Goal: Transaction & Acquisition: Purchase product/service

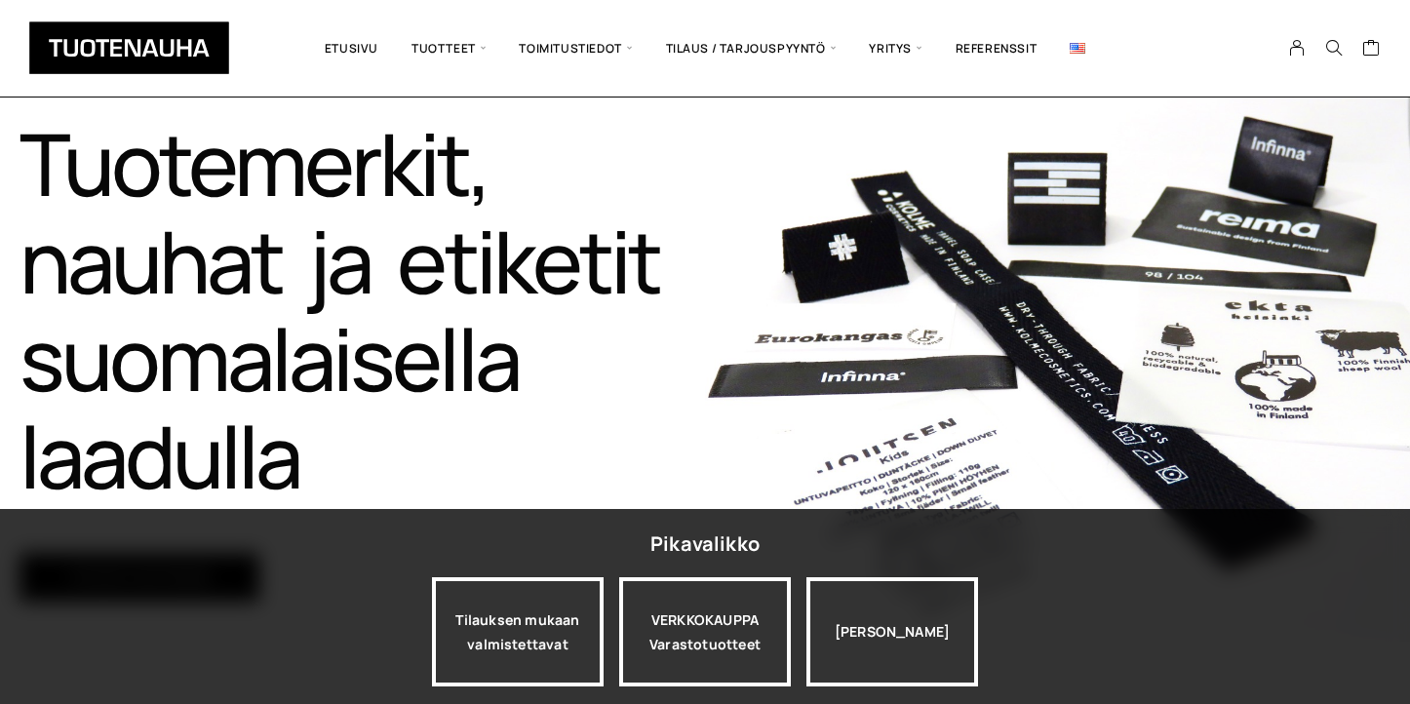
scroll to position [245, 0]
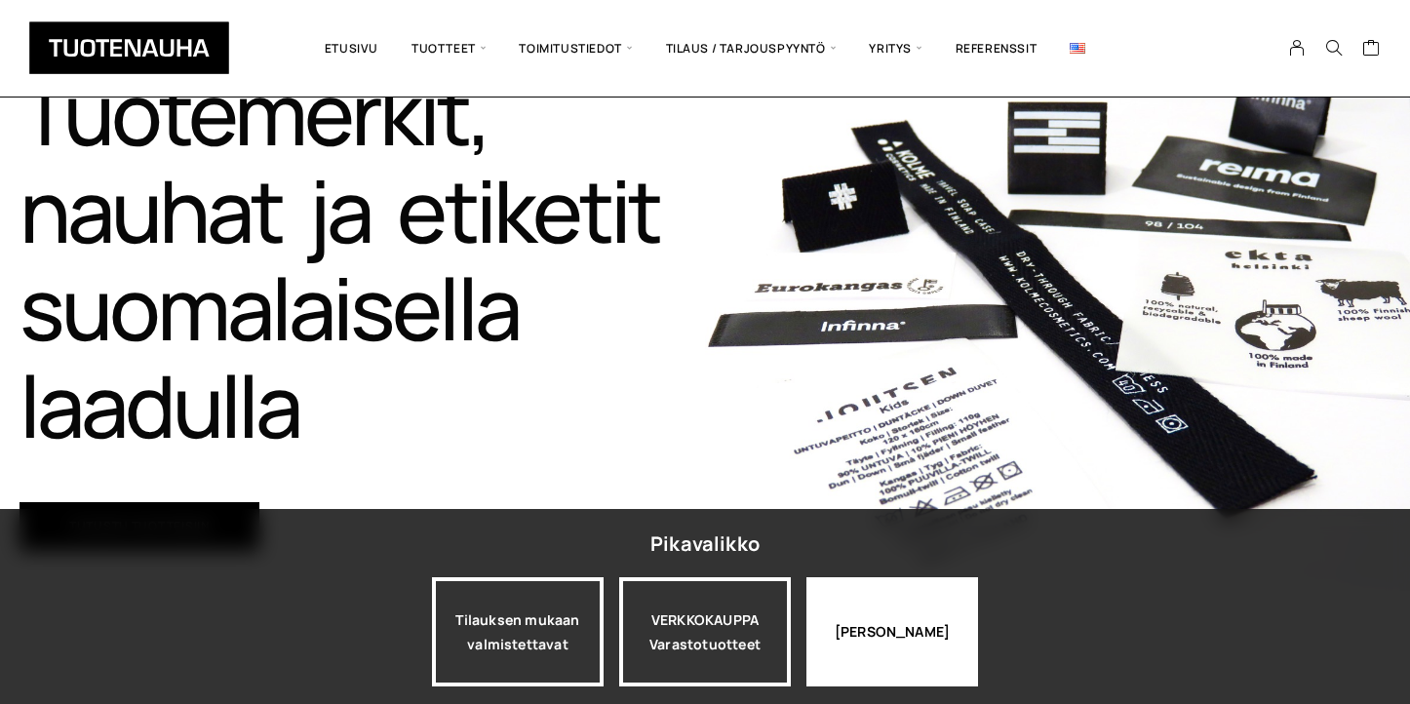
click at [890, 632] on div "[PERSON_NAME]" at bounding box center [893, 631] width 172 height 109
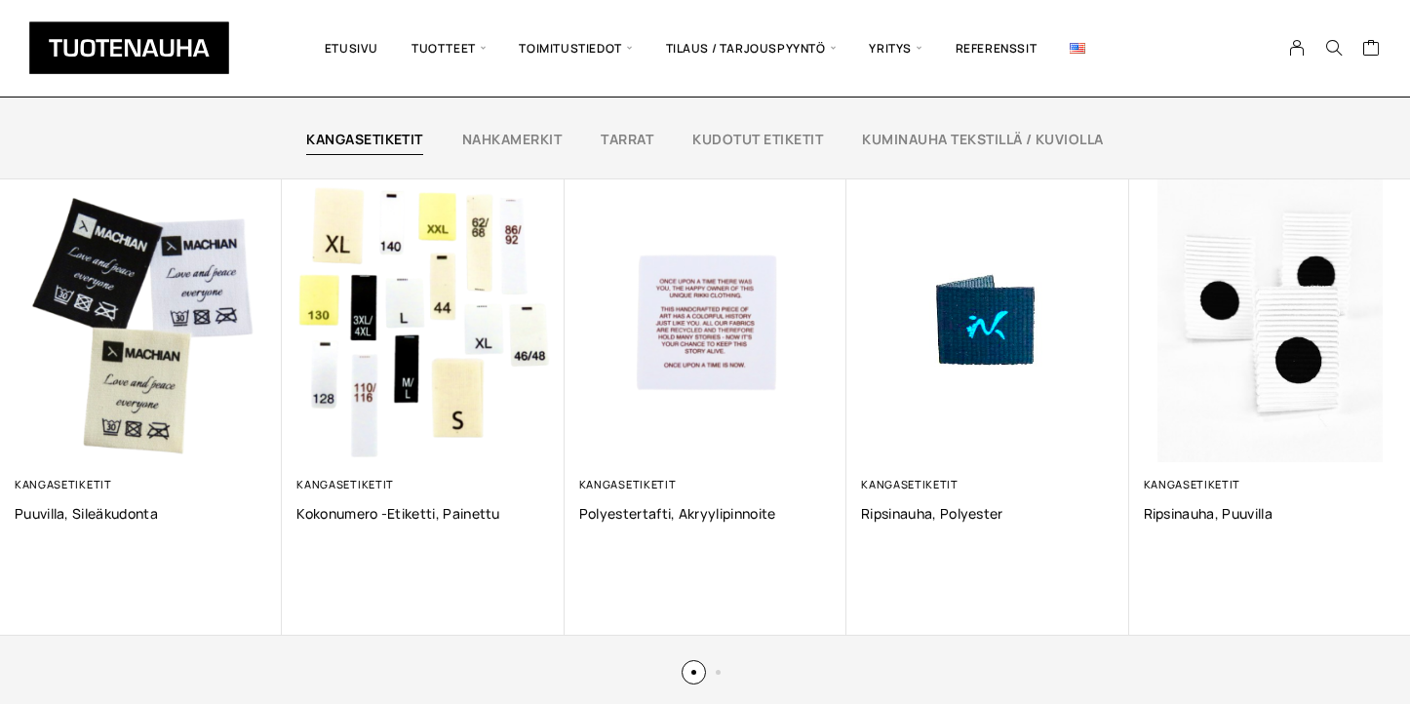
scroll to position [1285, 0]
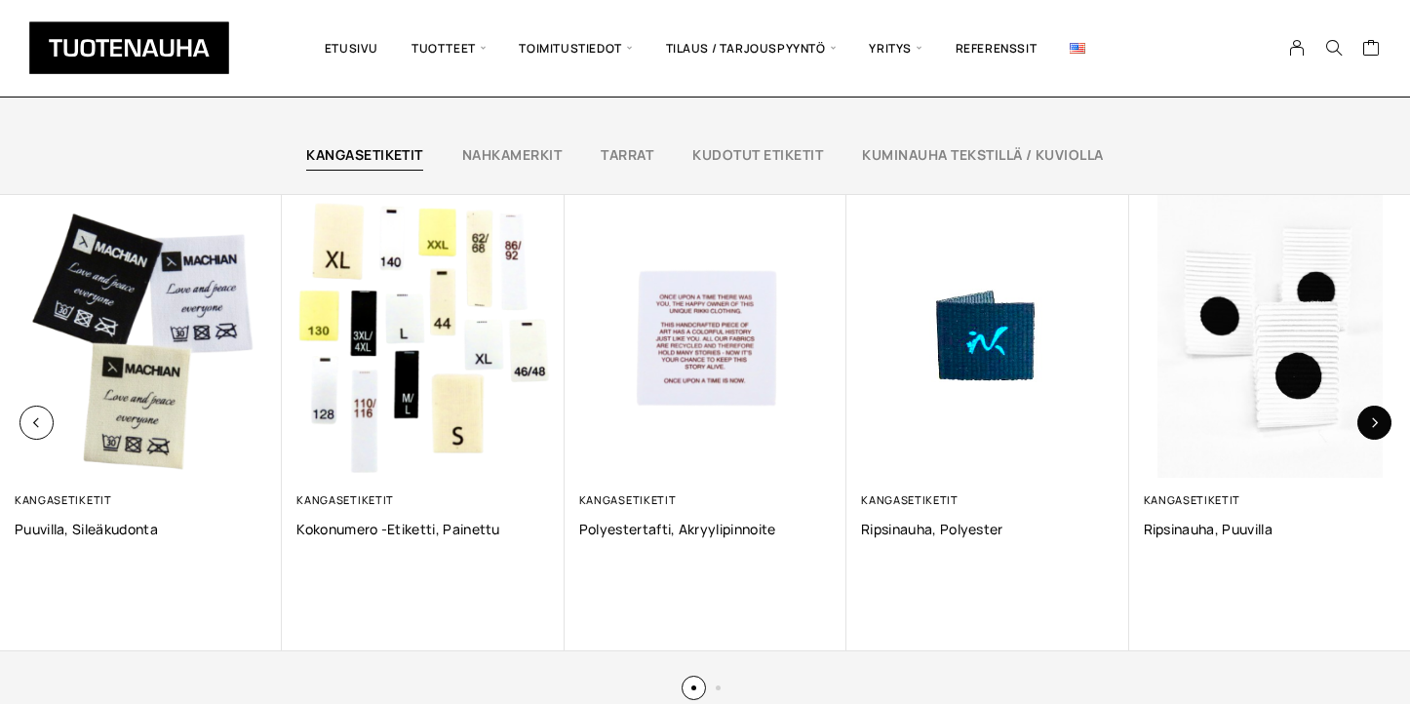
click at [1379, 434] on button "button" at bounding box center [1375, 423] width 34 height 34
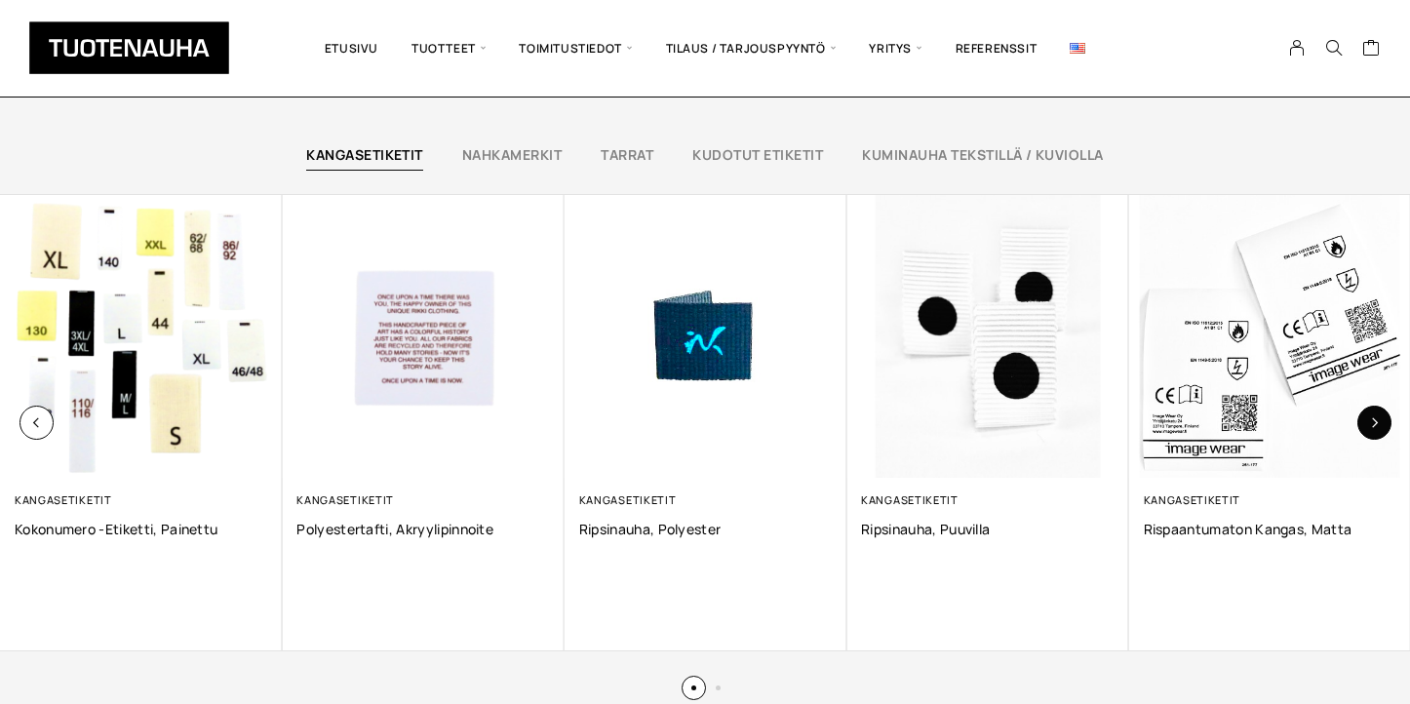
click at [1379, 434] on button "button" at bounding box center [1375, 423] width 34 height 34
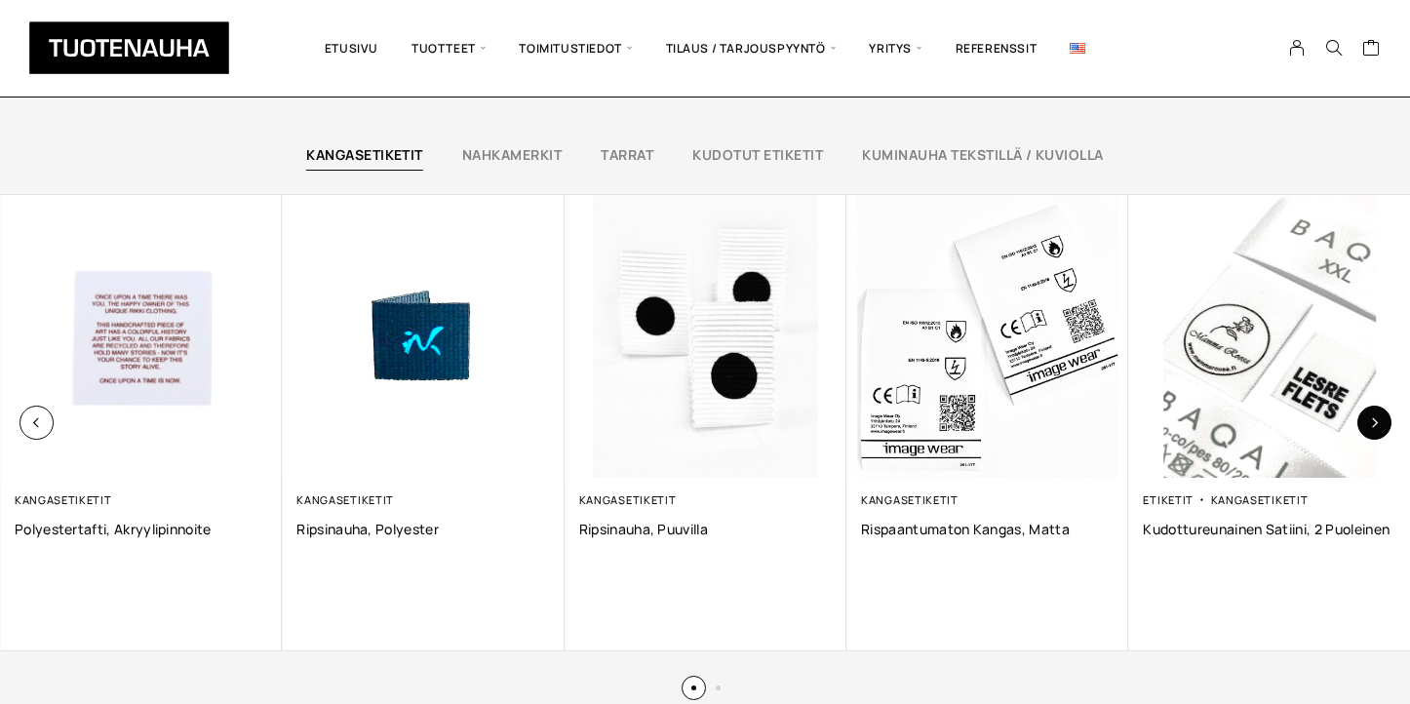
click at [1379, 434] on button "button" at bounding box center [1375, 423] width 34 height 34
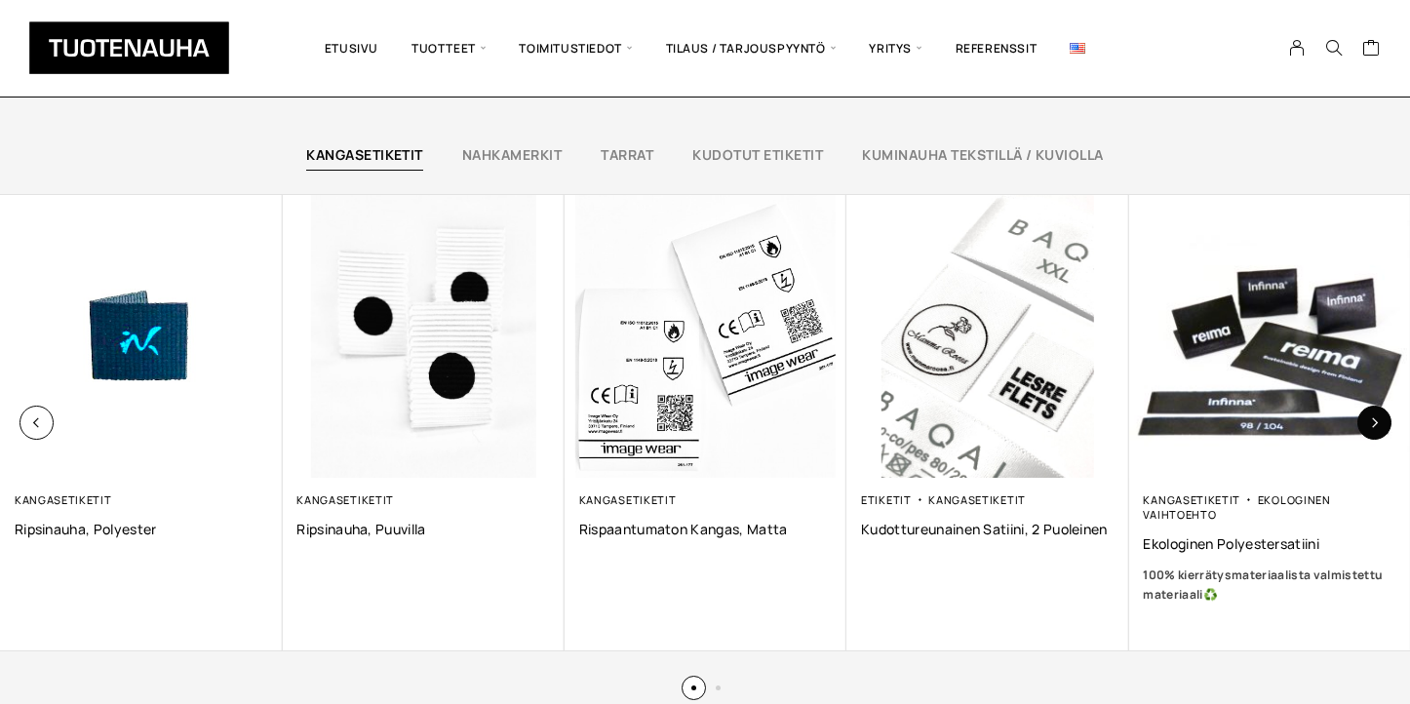
click at [1379, 434] on button "button" at bounding box center [1375, 423] width 34 height 34
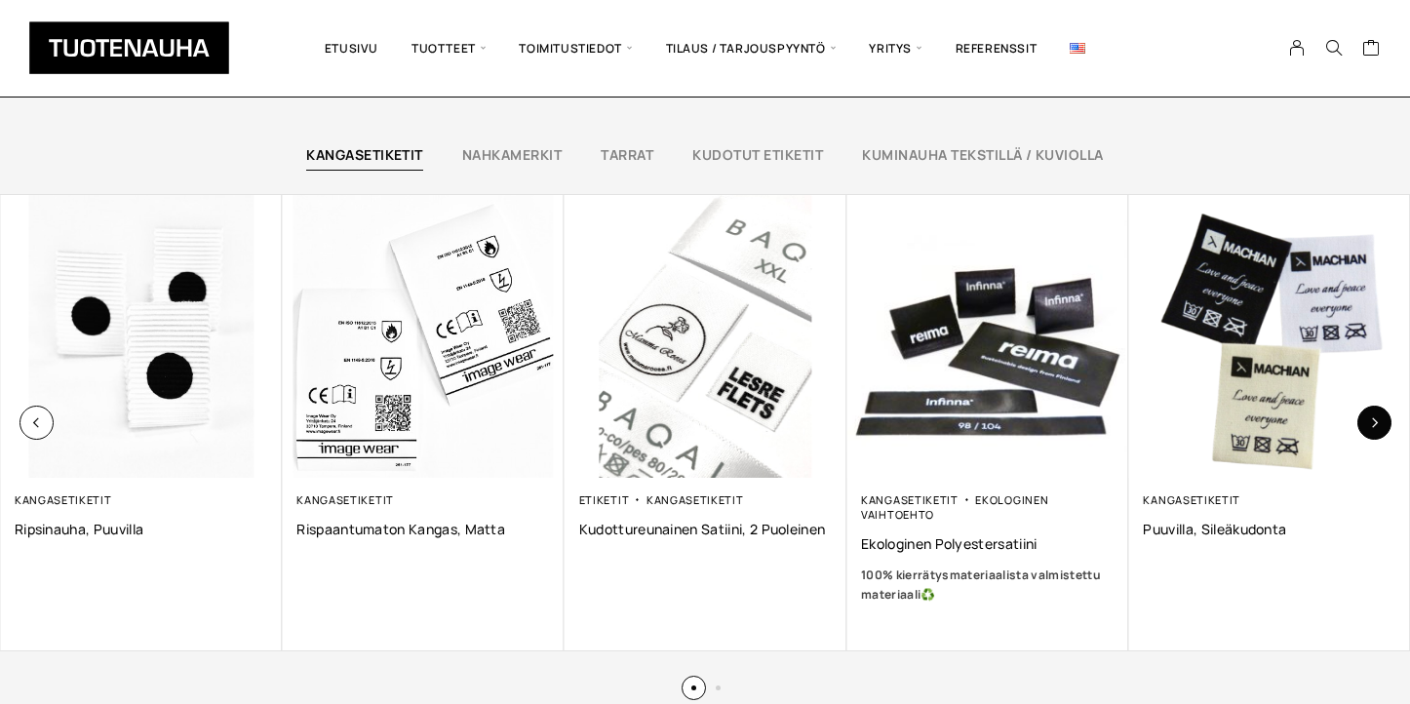
click at [1379, 434] on button "button" at bounding box center [1375, 423] width 34 height 34
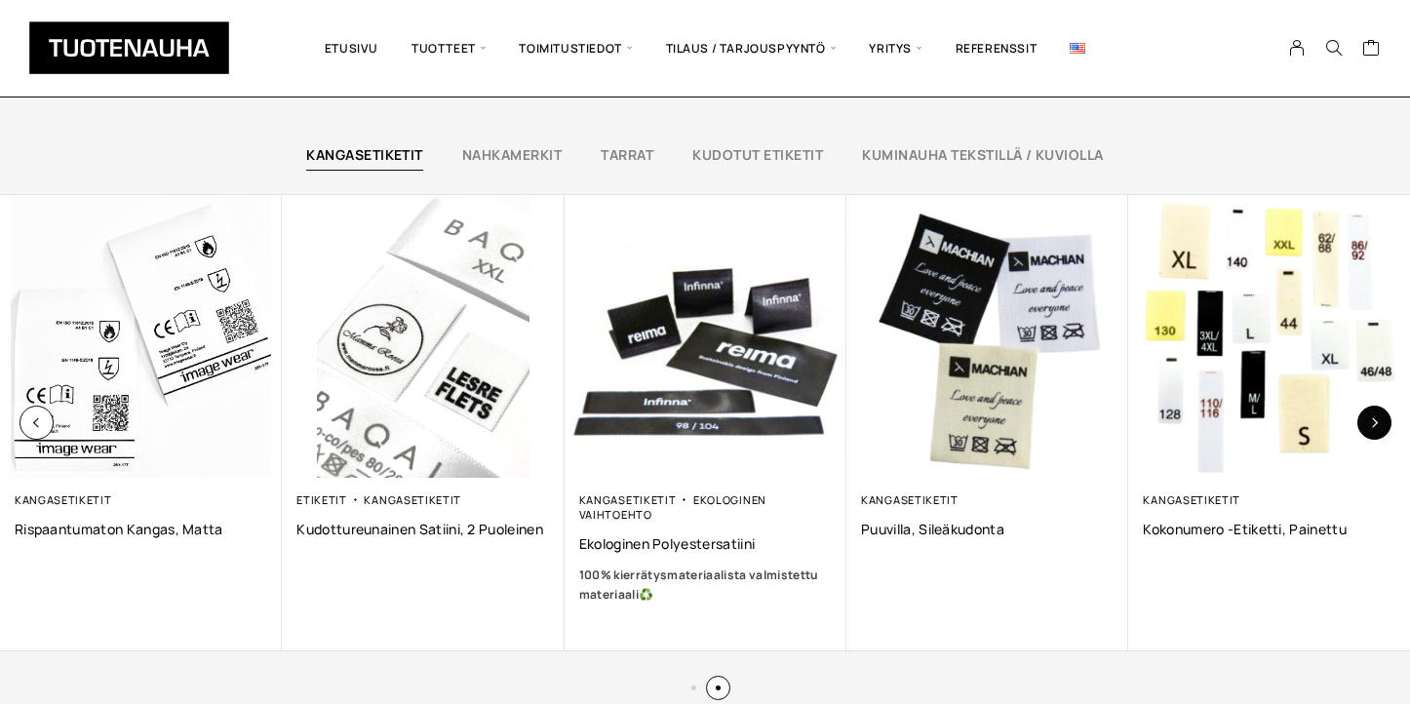
click at [1379, 434] on button "button" at bounding box center [1375, 423] width 34 height 34
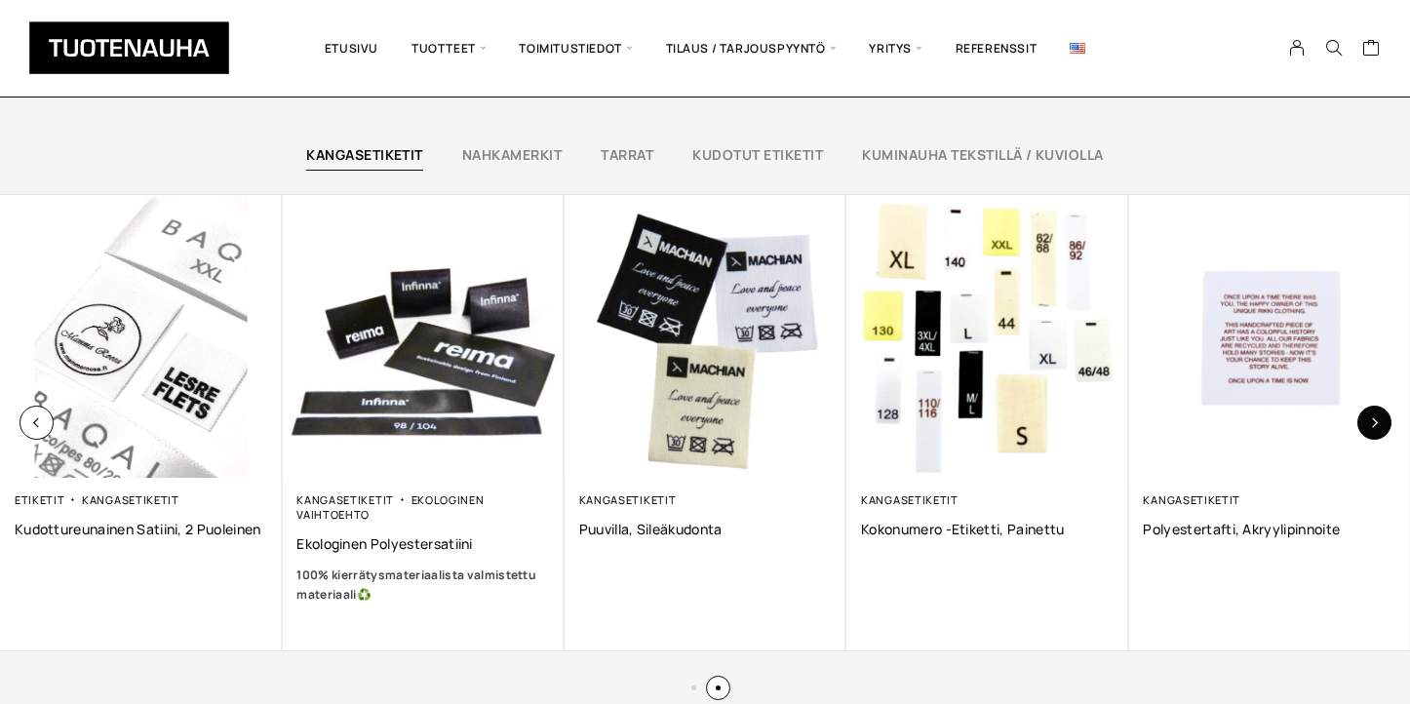
click at [1379, 434] on button "button" at bounding box center [1375, 423] width 34 height 34
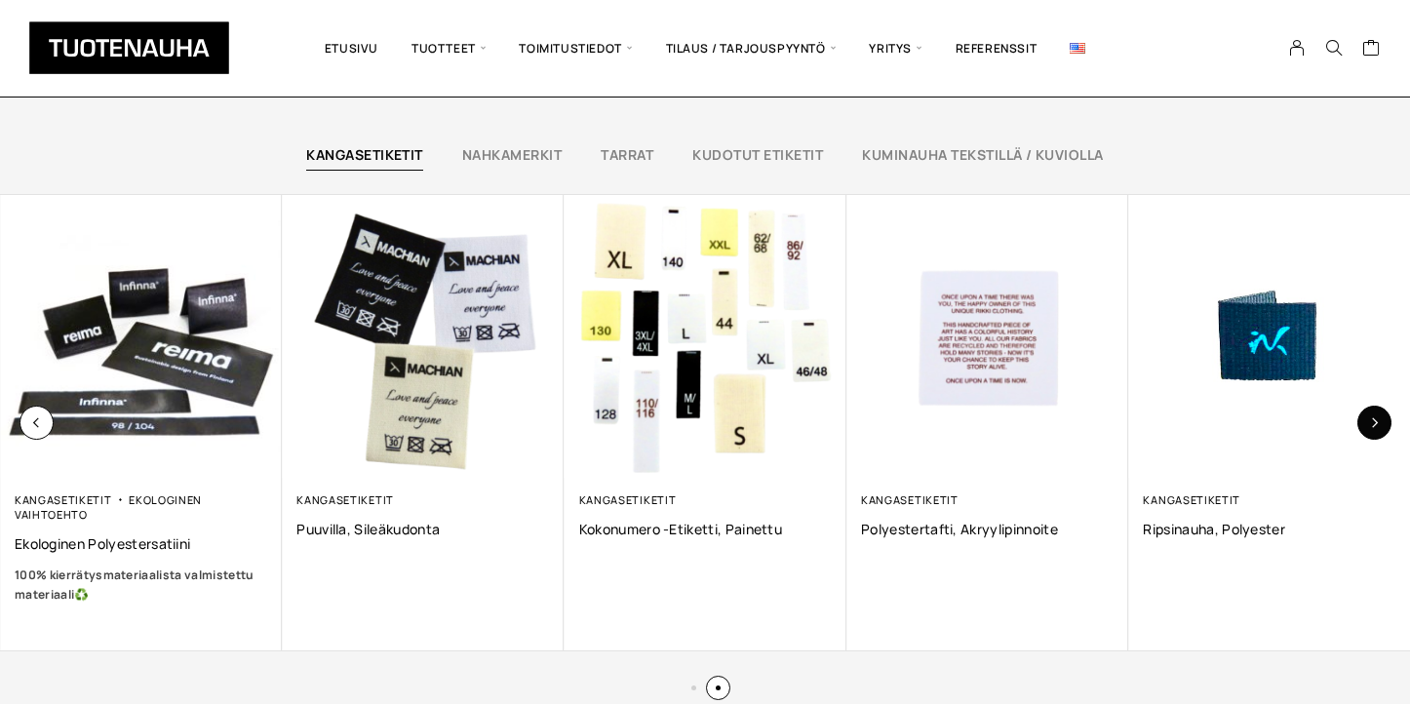
click at [1379, 434] on button "button" at bounding box center [1375, 423] width 34 height 34
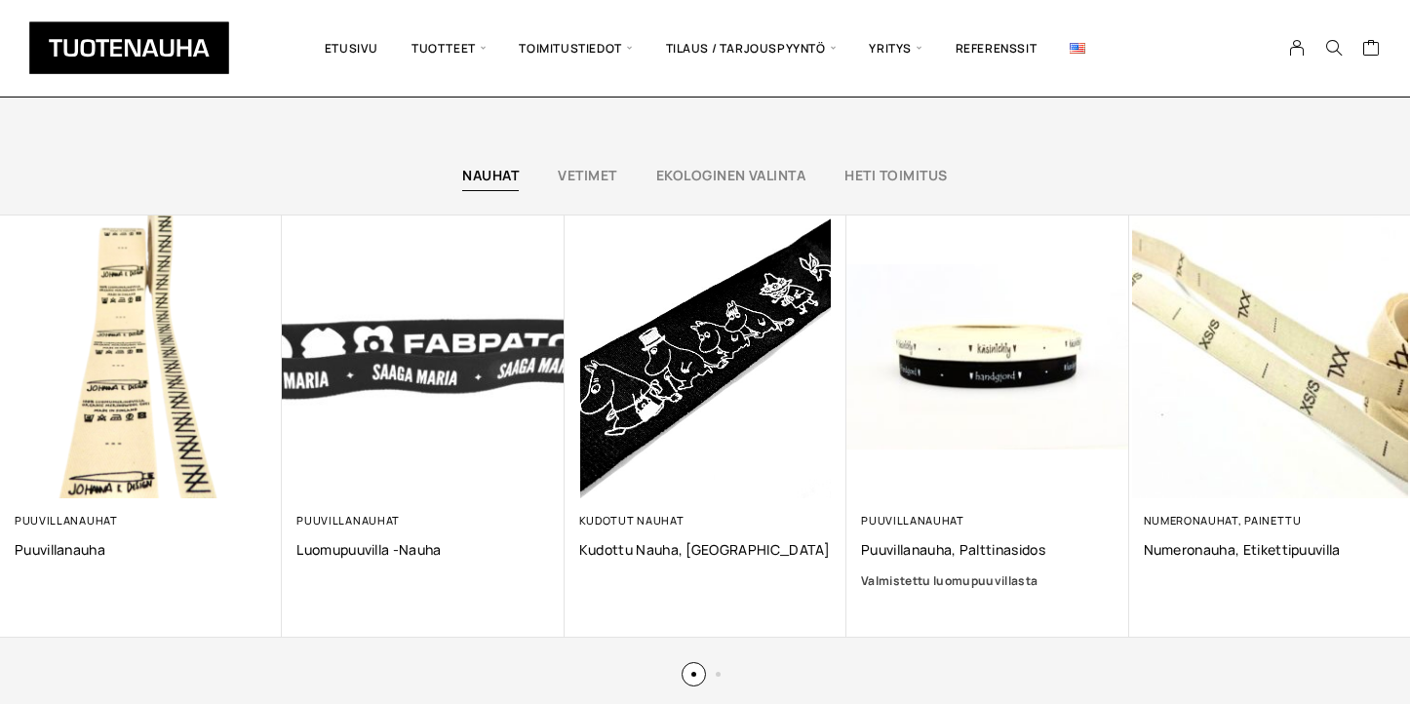
scroll to position [4861, 0]
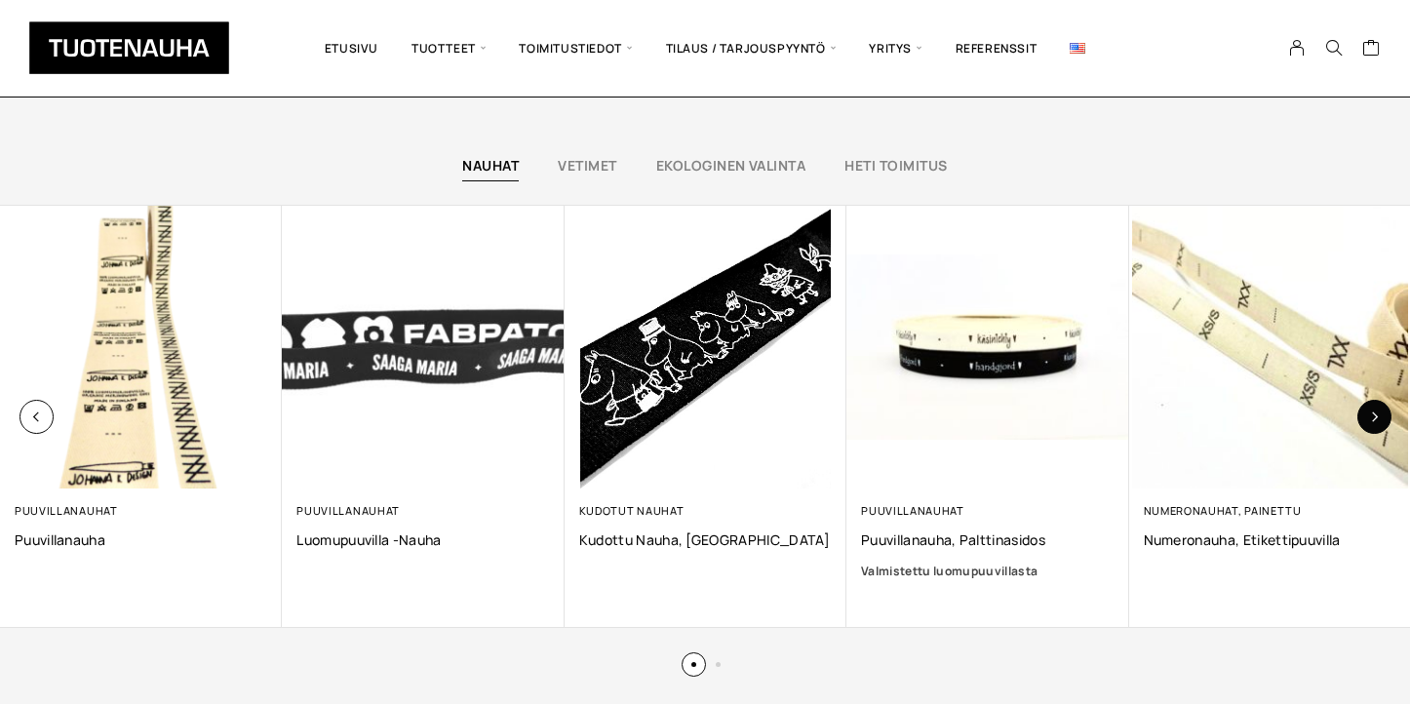
click at [1377, 428] on button "button" at bounding box center [1375, 417] width 34 height 34
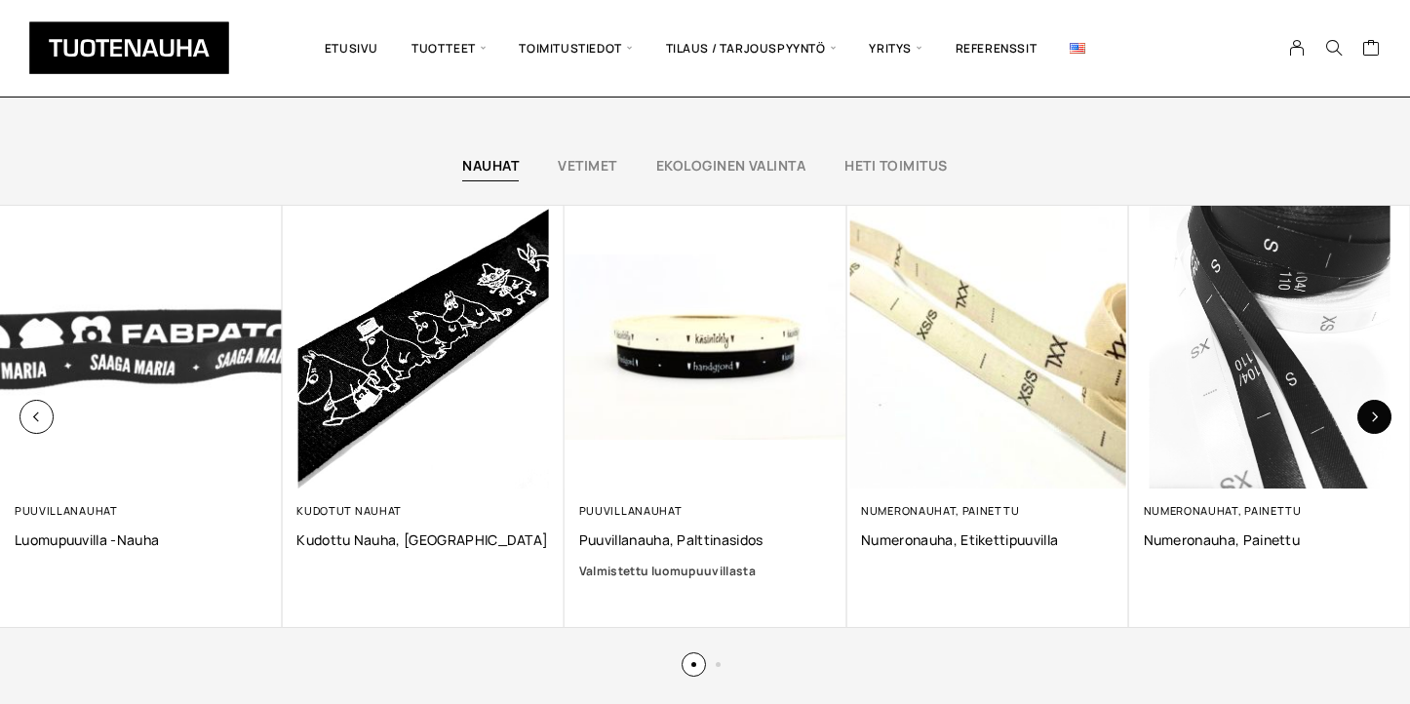
click at [1377, 429] on button "button" at bounding box center [1375, 417] width 34 height 34
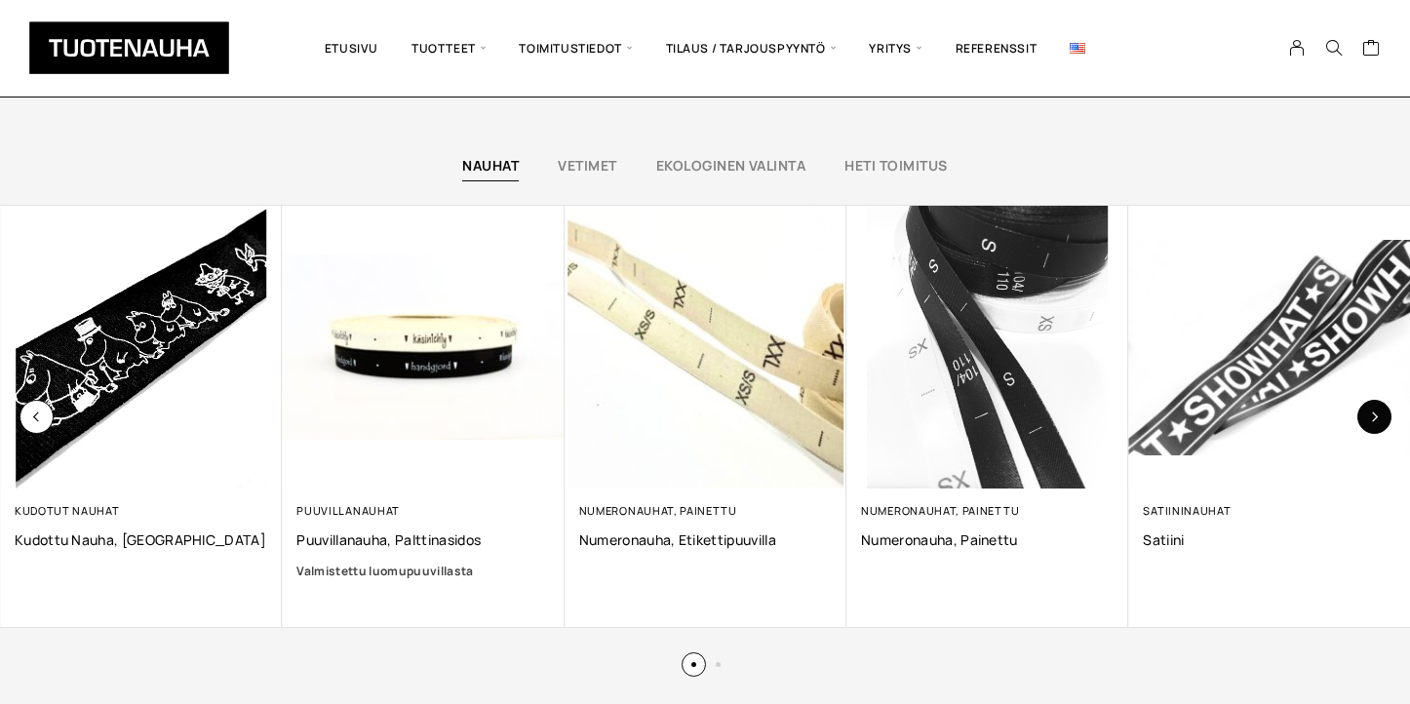
click at [1377, 429] on button "button" at bounding box center [1375, 417] width 34 height 34
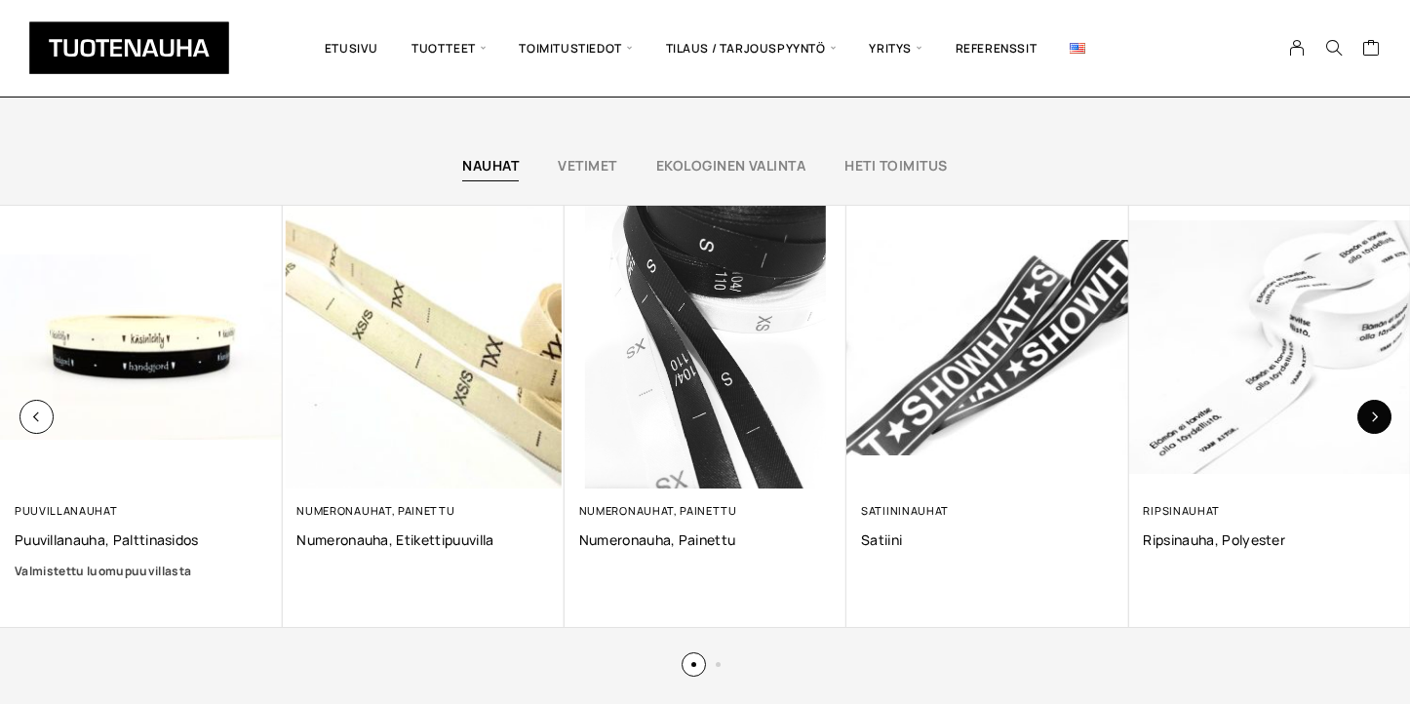
click at [1377, 429] on button "button" at bounding box center [1375, 417] width 34 height 34
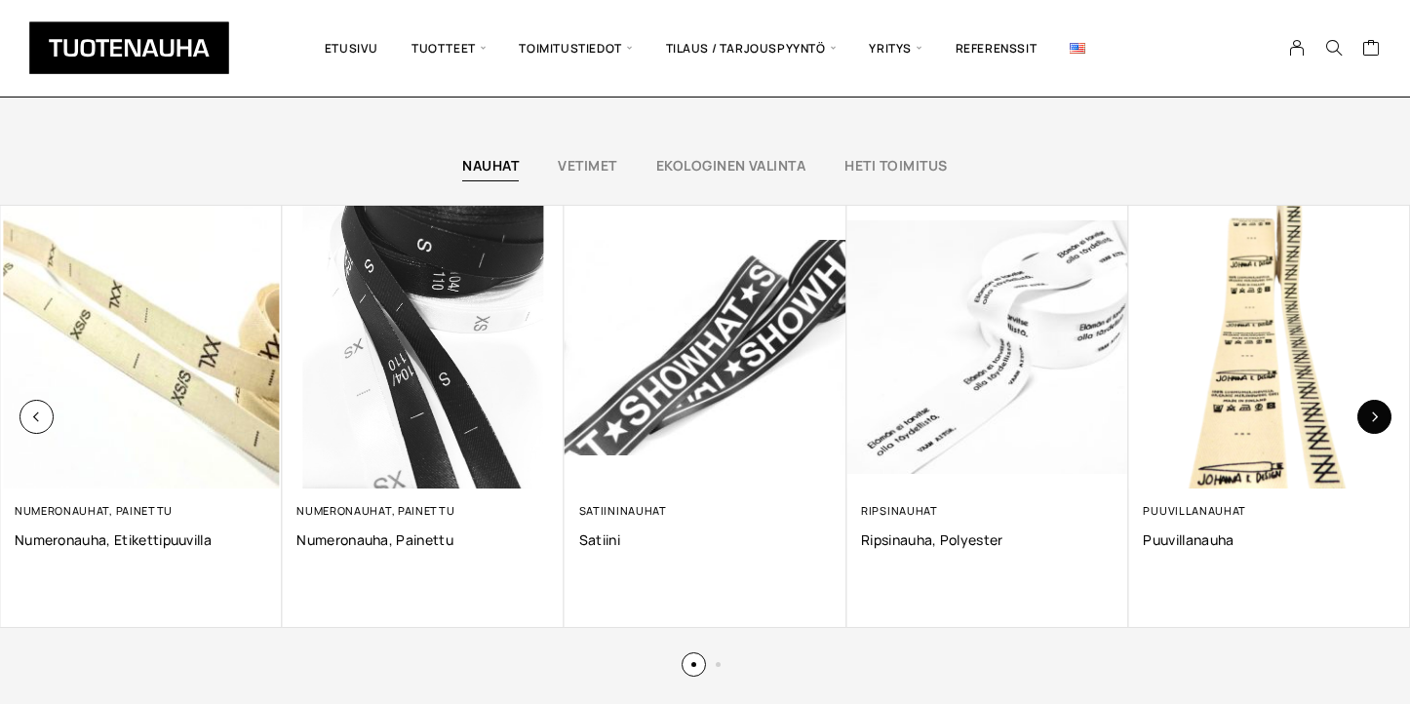
click at [1377, 429] on button "button" at bounding box center [1375, 417] width 34 height 34
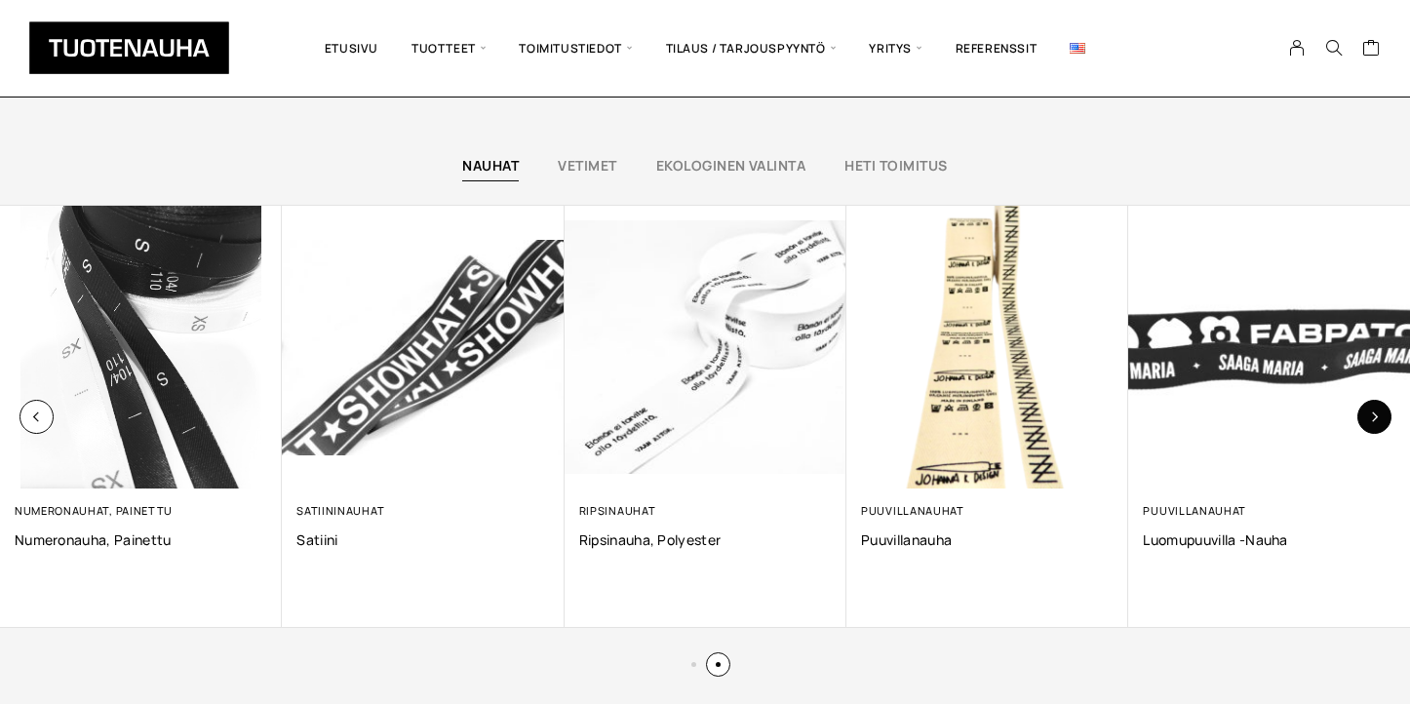
click at [1377, 430] on button "button" at bounding box center [1375, 417] width 34 height 34
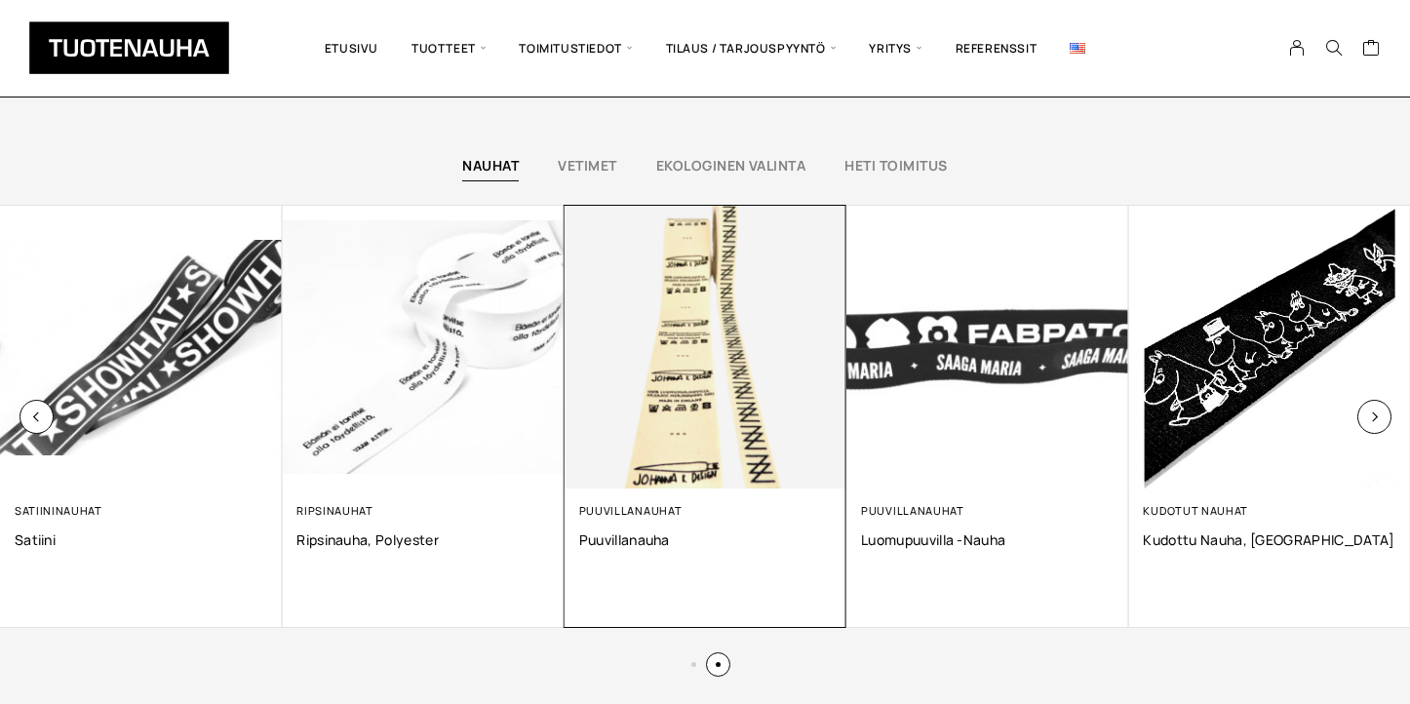
click at [729, 521] on div "Puuvillanauhat Puuvillanauha" at bounding box center [705, 526] width 253 height 46
click at [701, 434] on img at bounding box center [706, 347] width 282 height 282
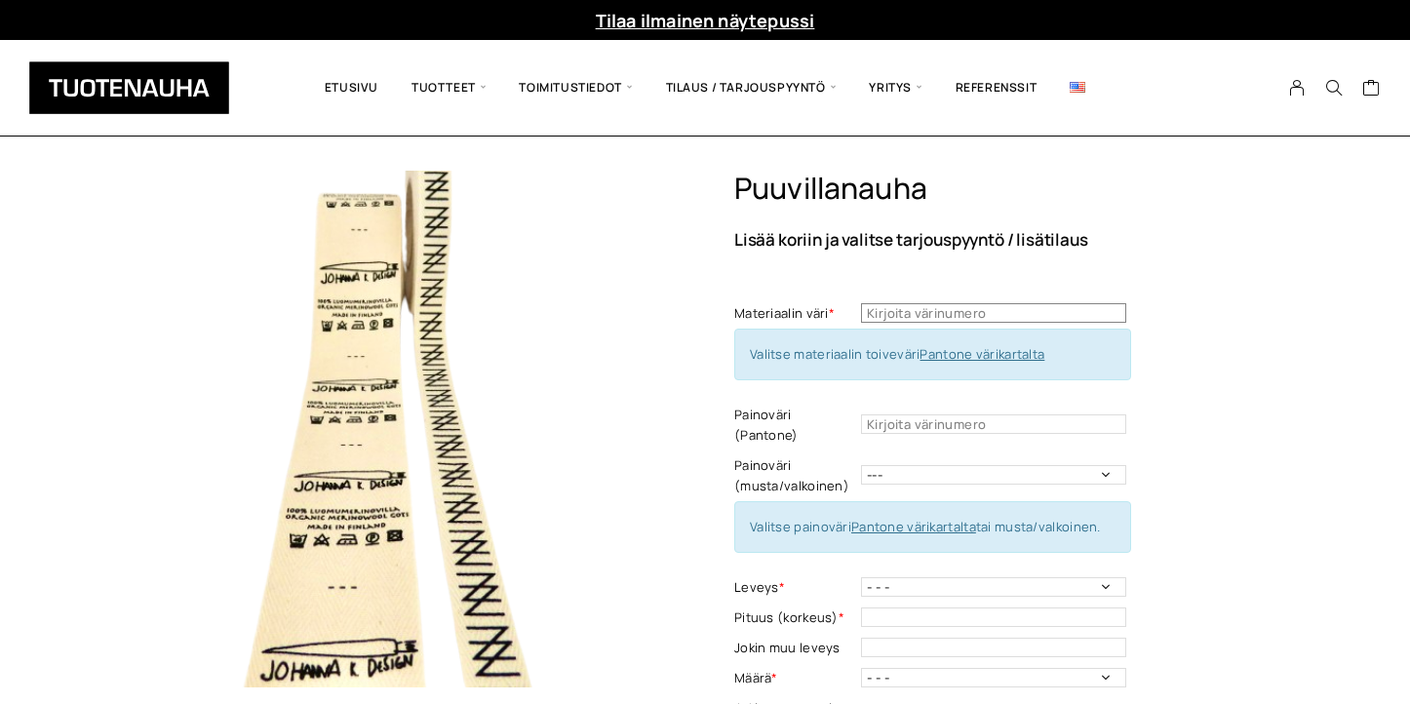
click at [956, 318] on input "text" at bounding box center [993, 313] width 265 height 20
click at [964, 350] on link "Pantone värikartalta" at bounding box center [982, 354] width 125 height 18
